Goal: Information Seeking & Learning: Learn about a topic

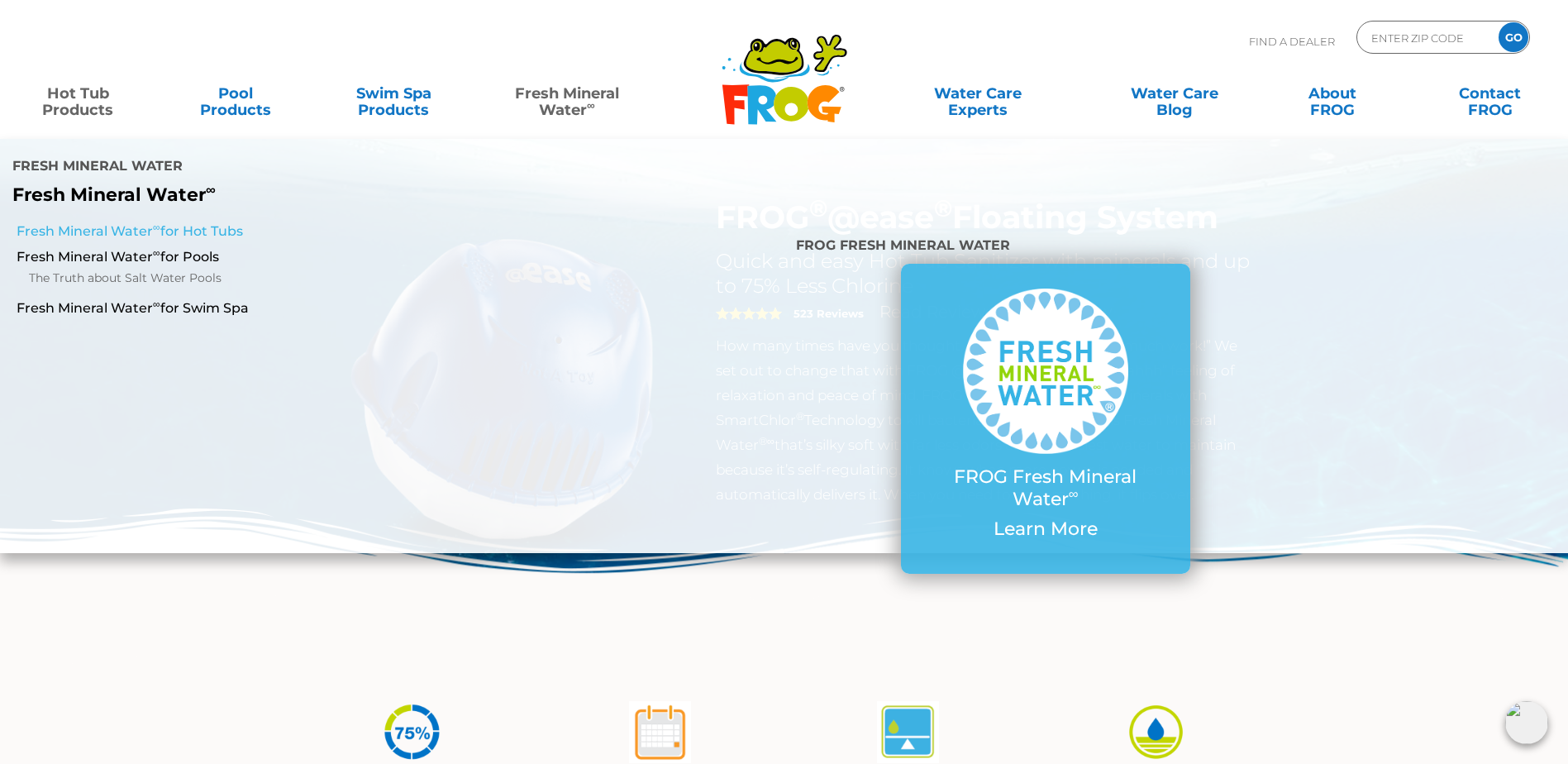
click at [160, 223] on link "Fresh Mineral Water ∞ for Hot Tubs" at bounding box center [270, 231] width 506 height 18
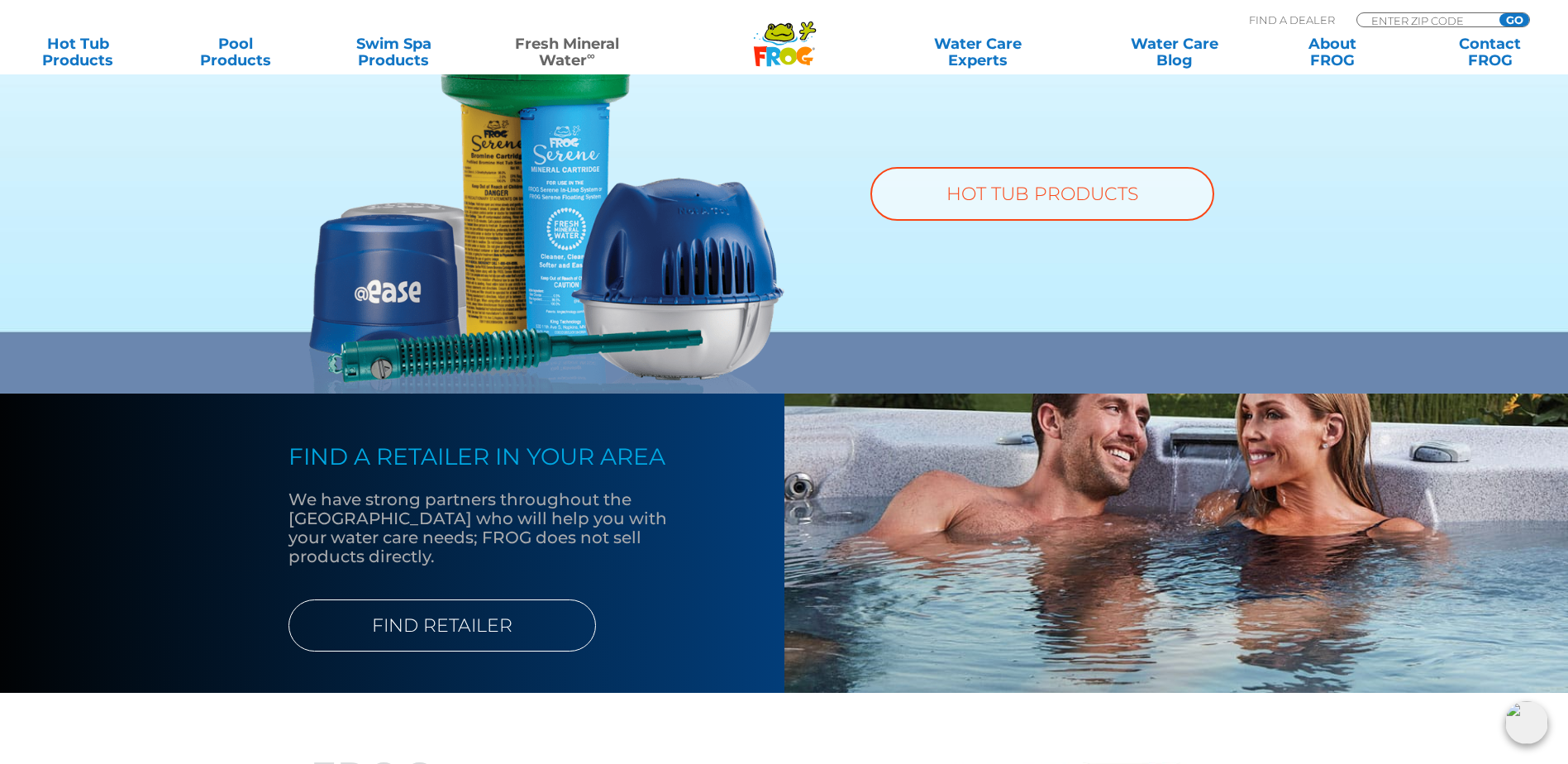
scroll to position [1275, 0]
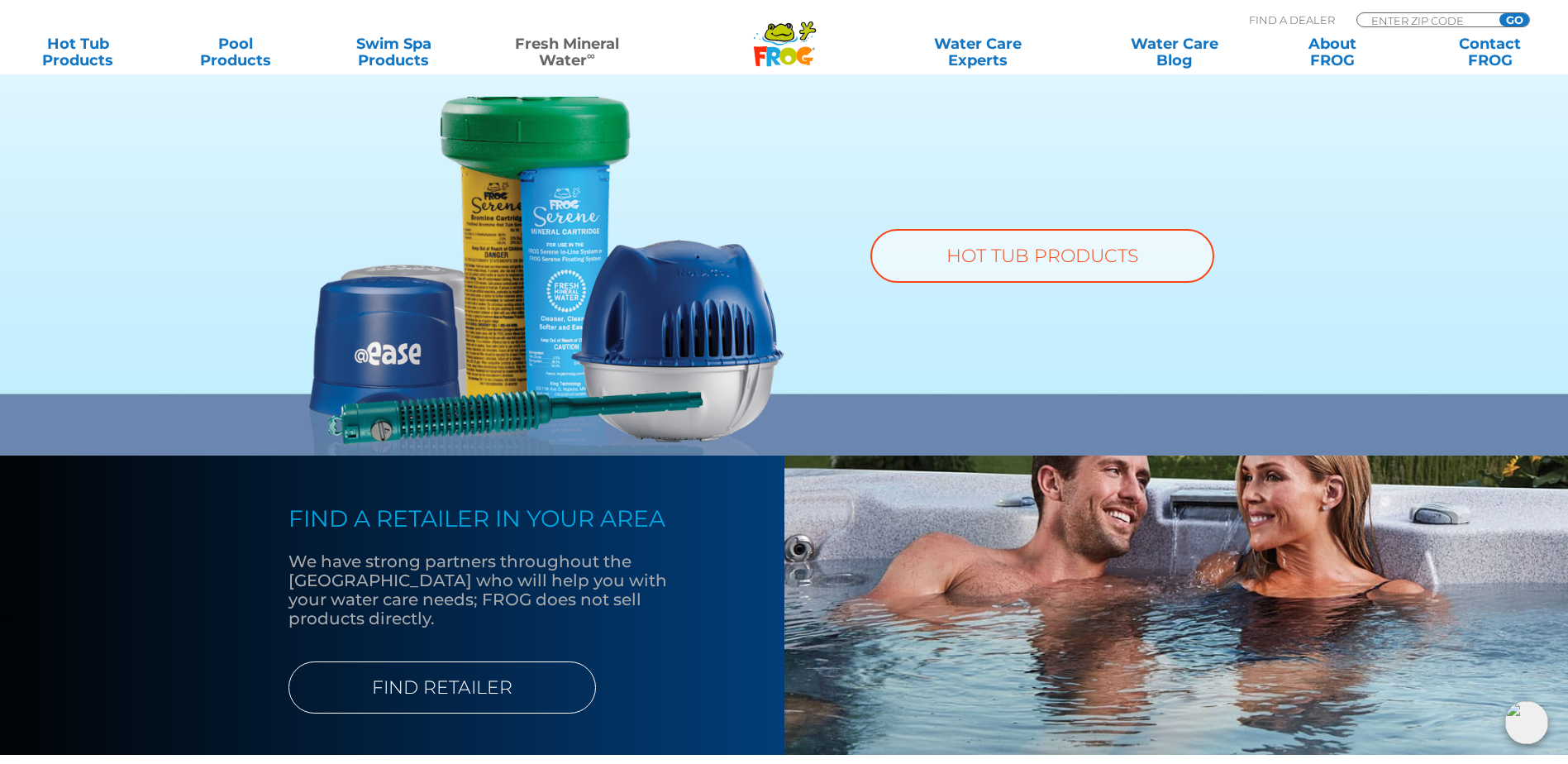
click at [476, 410] on img at bounding box center [547, 276] width 475 height 359
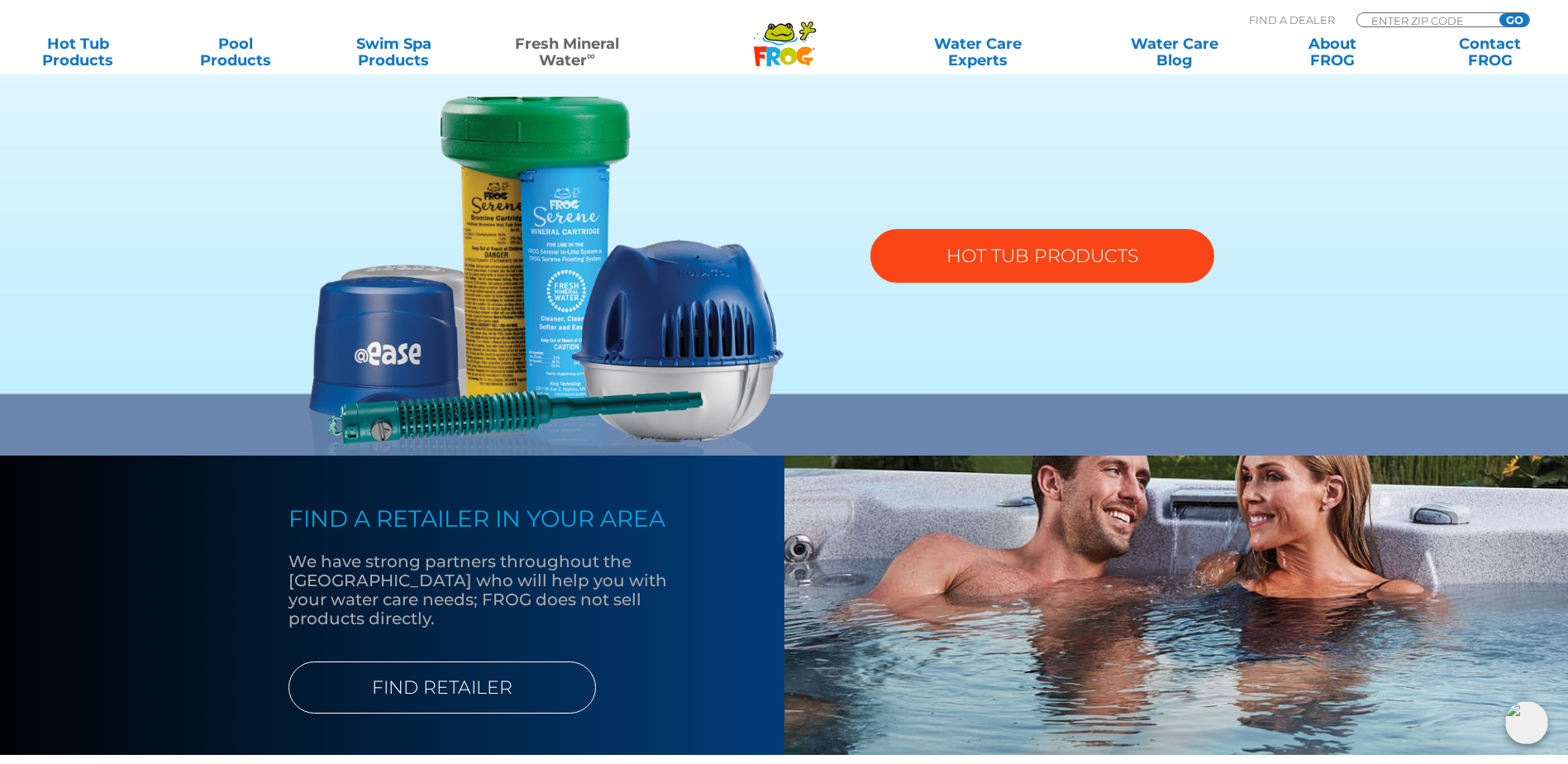
click at [1047, 248] on link "HOT TUB PRODUCTS" at bounding box center [1043, 256] width 344 height 54
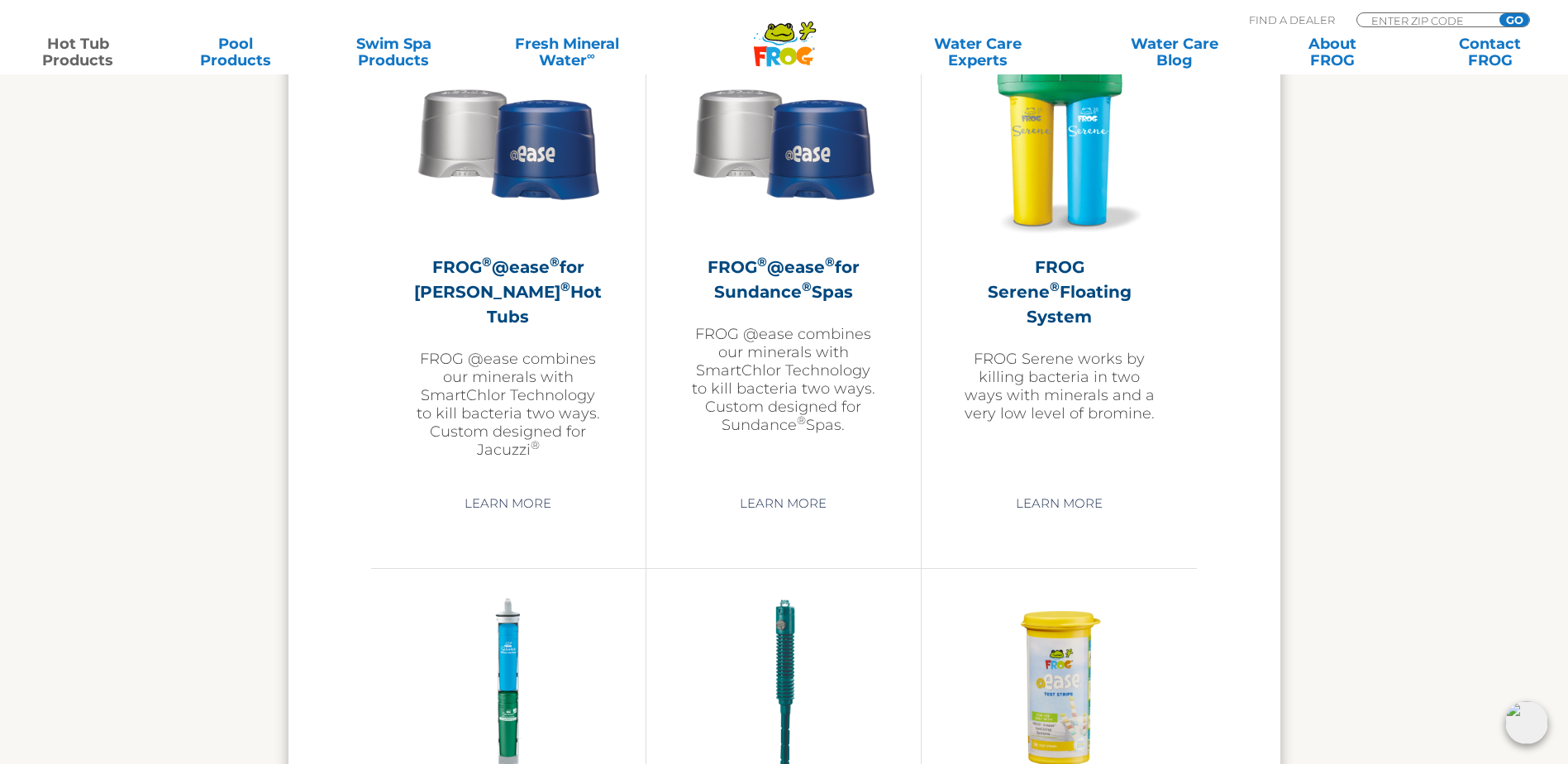
scroll to position [2977, 0]
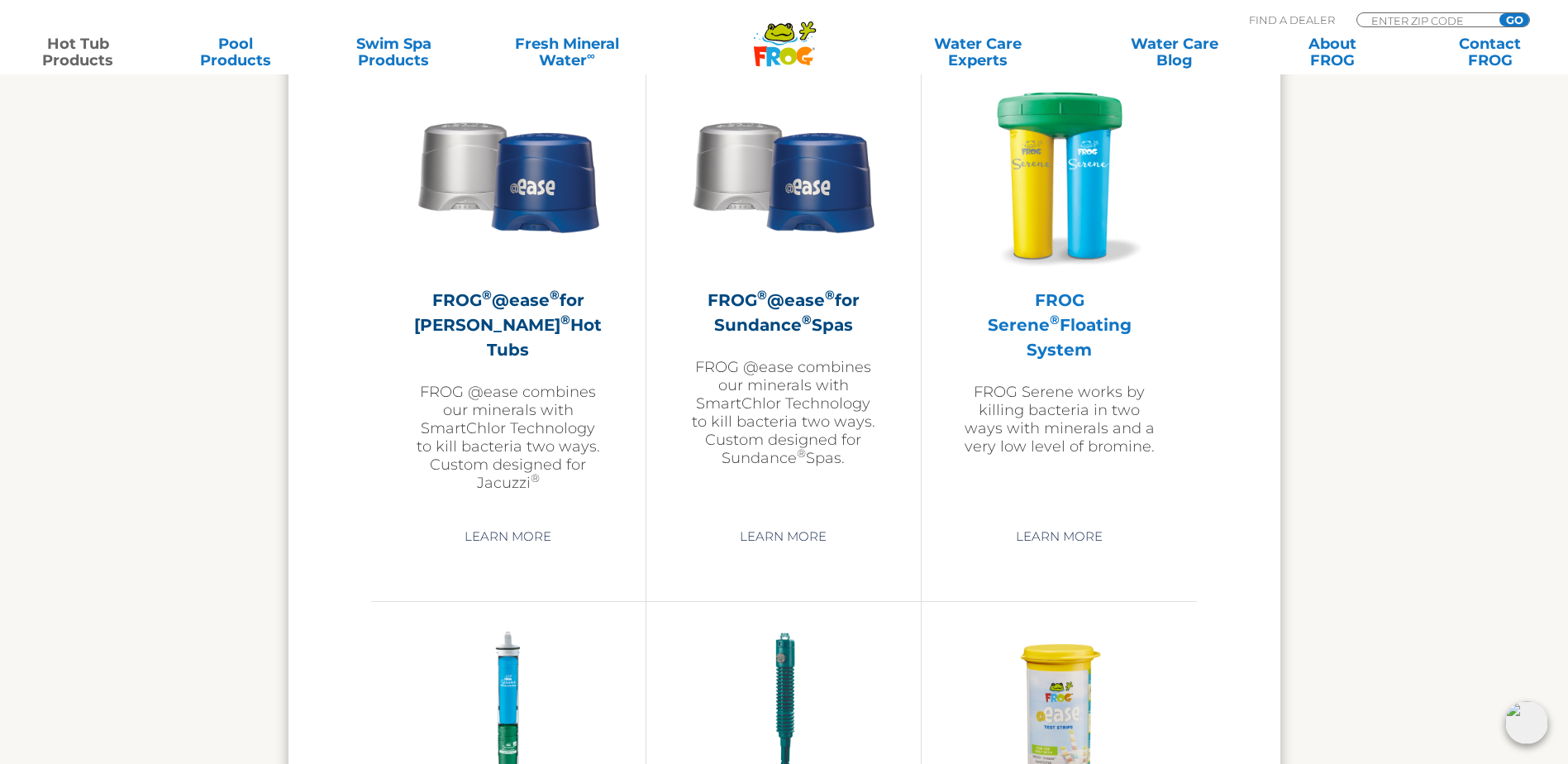
click at [1064, 306] on h2 "FROG Serene ® Floating System" at bounding box center [1059, 324] width 193 height 74
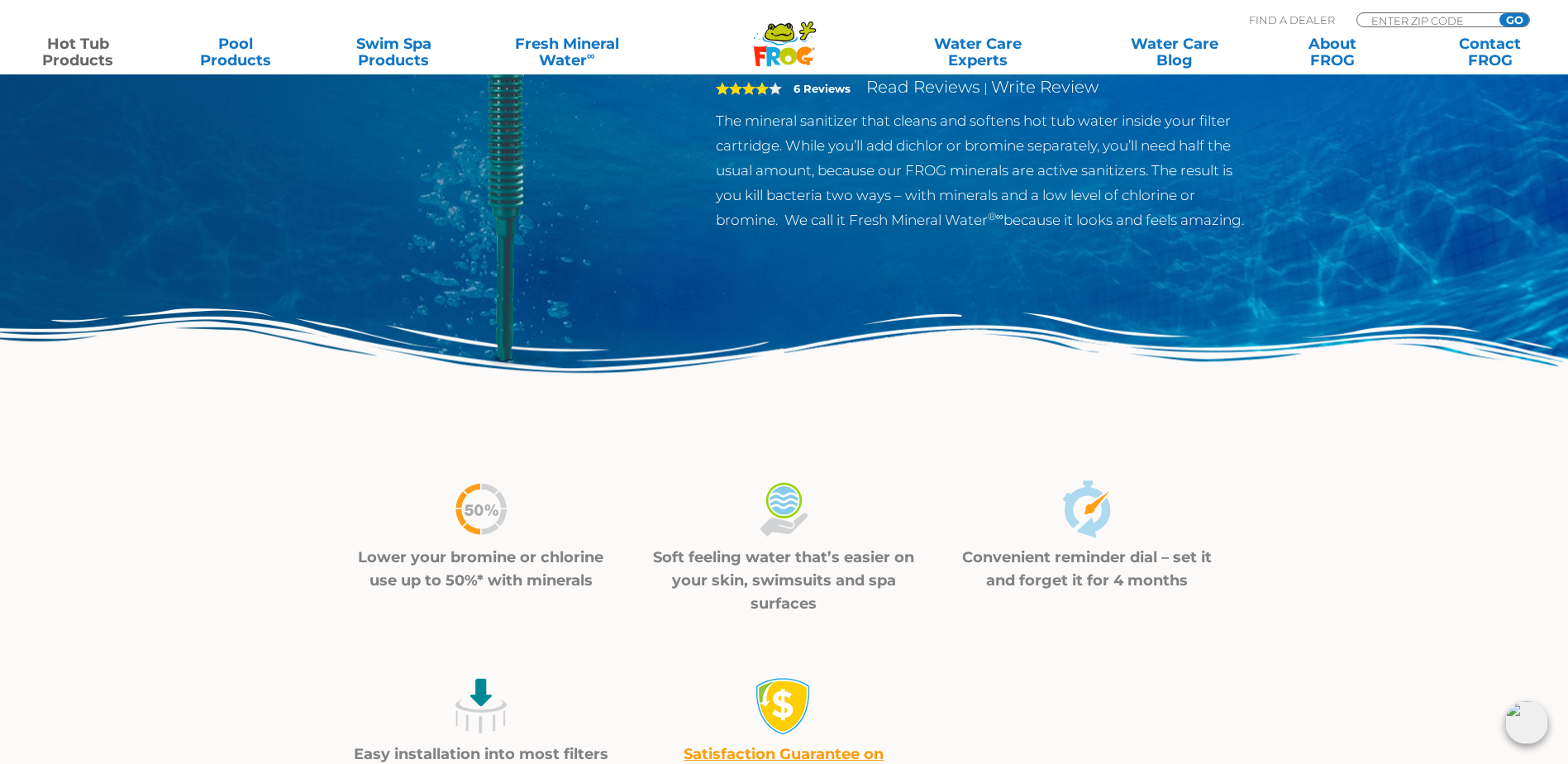
scroll to position [165, 0]
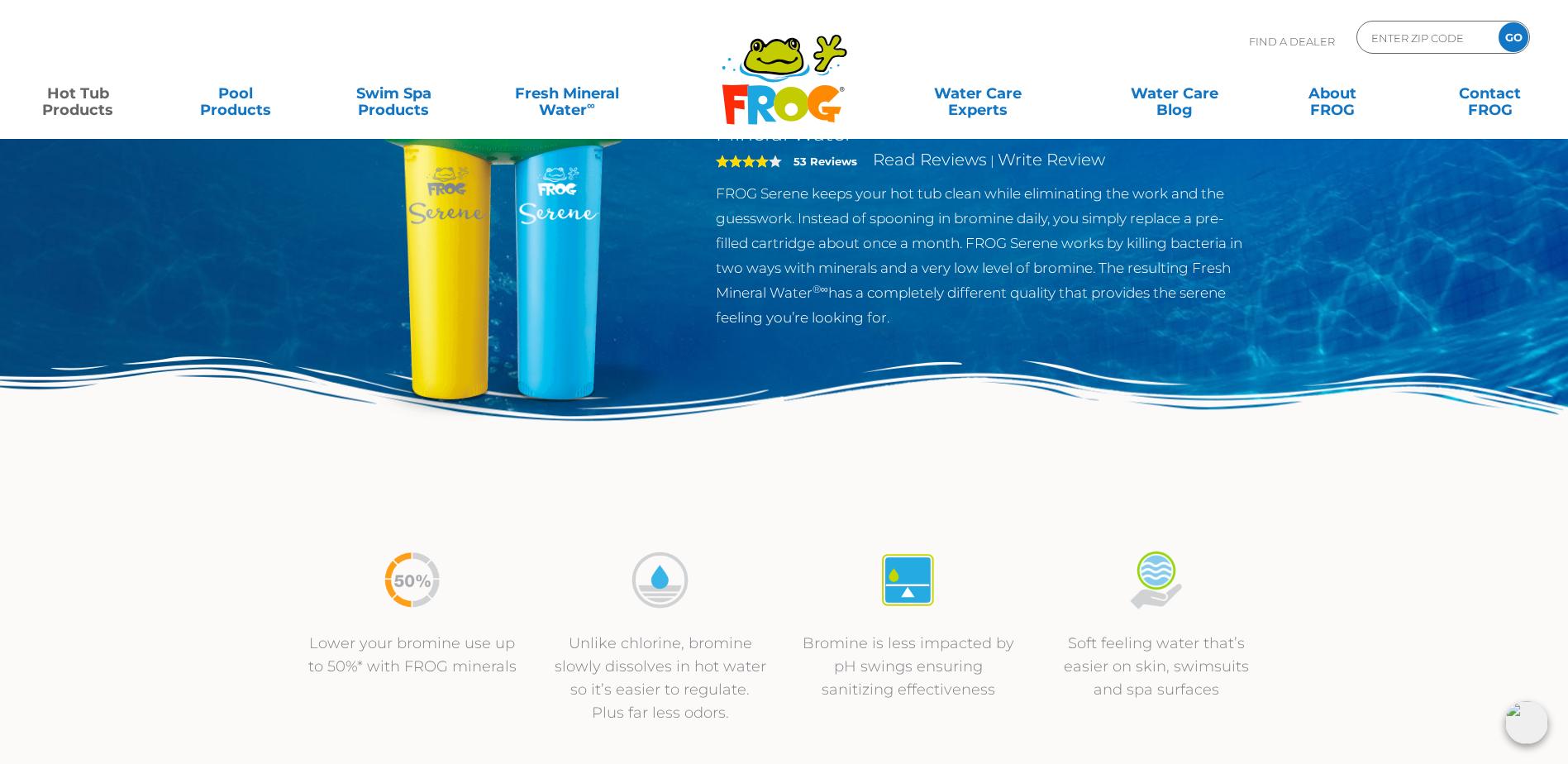
scroll to position [83, 0]
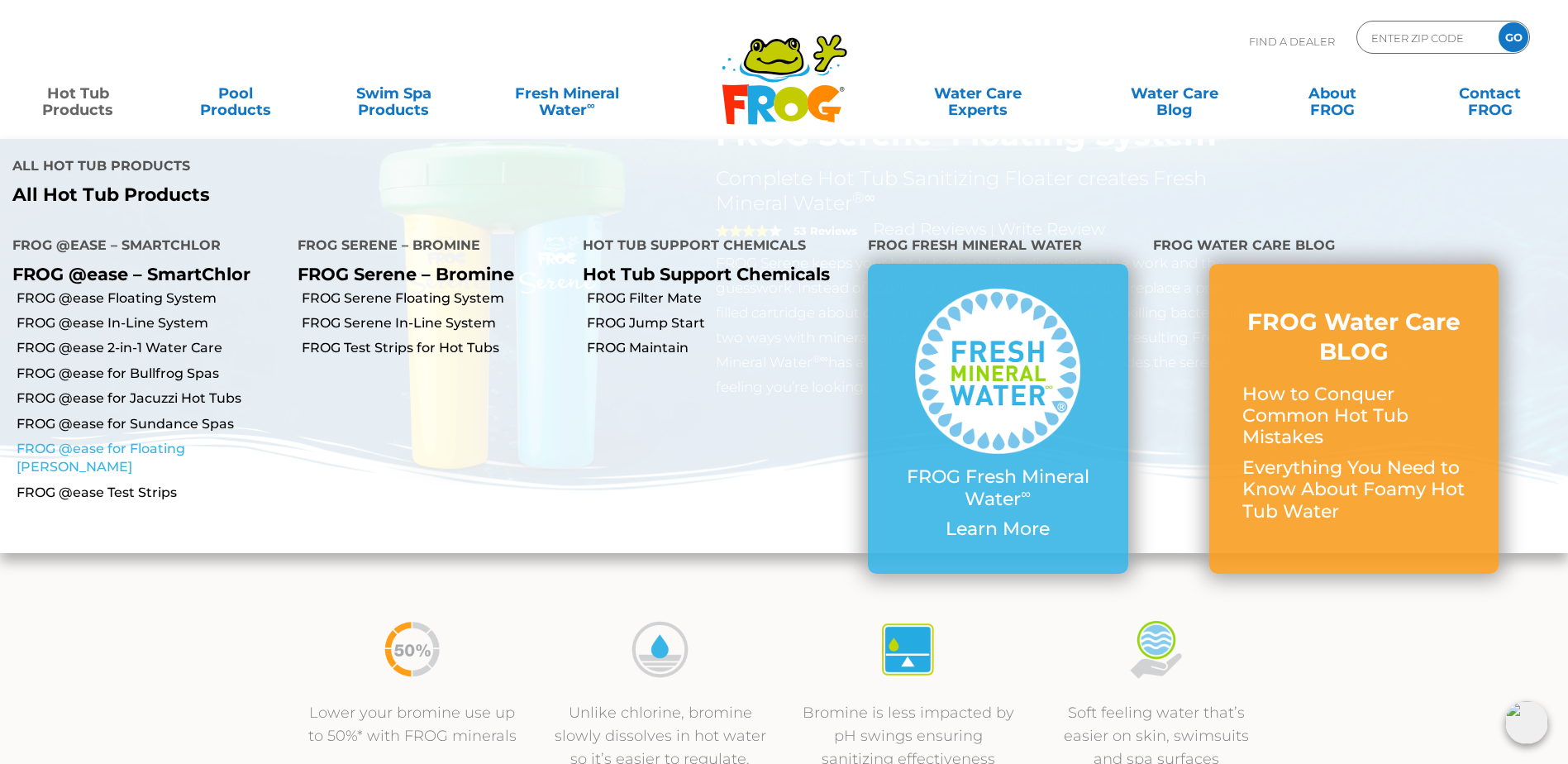
click at [140, 440] on link "FROG @ease for Floating [PERSON_NAME]" at bounding box center [151, 459] width 269 height 38
click at [121, 314] on link "FROG @ease In-Line System" at bounding box center [151, 322] width 269 height 18
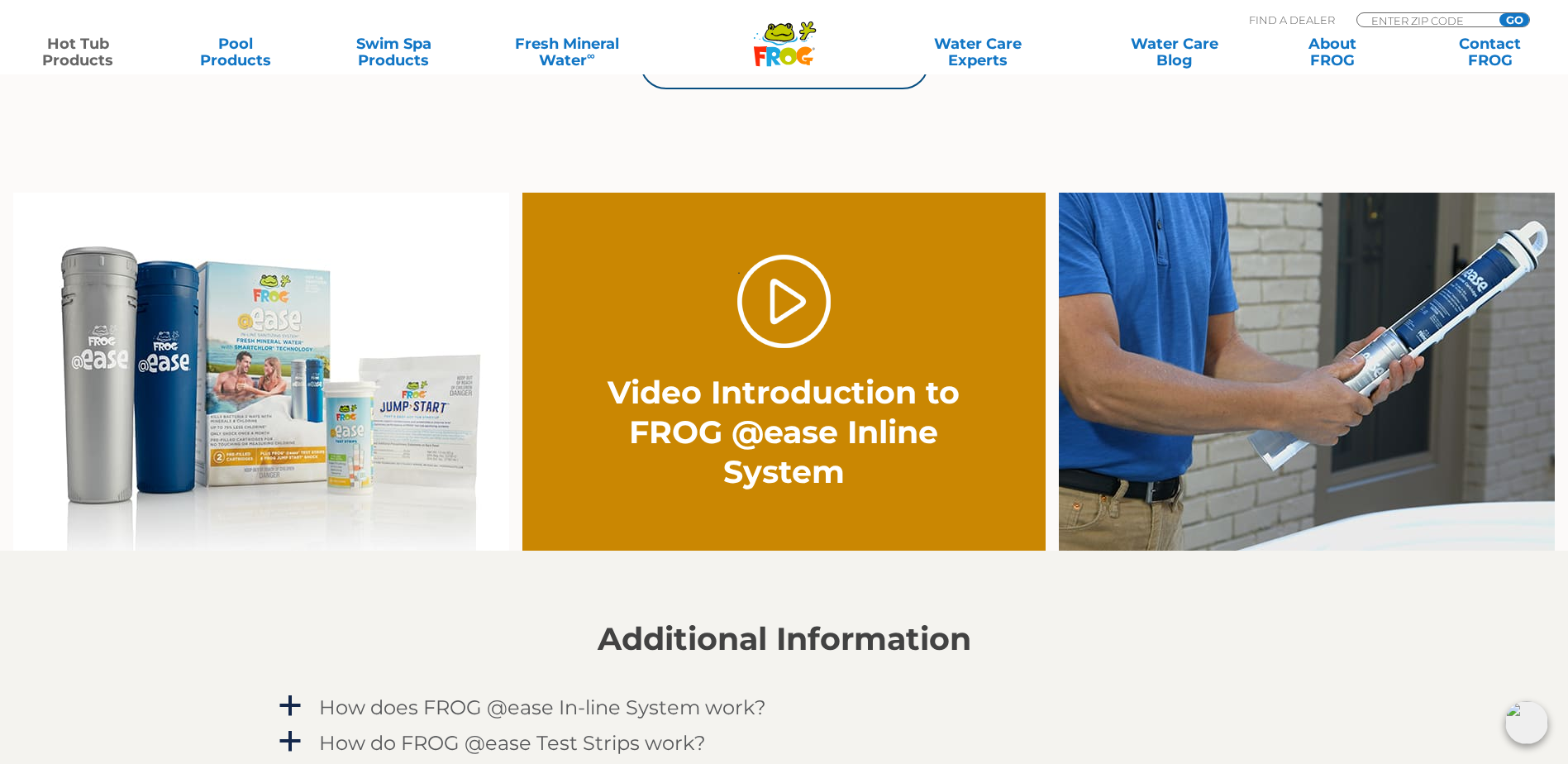
scroll to position [1158, 0]
